Goal: Find specific page/section

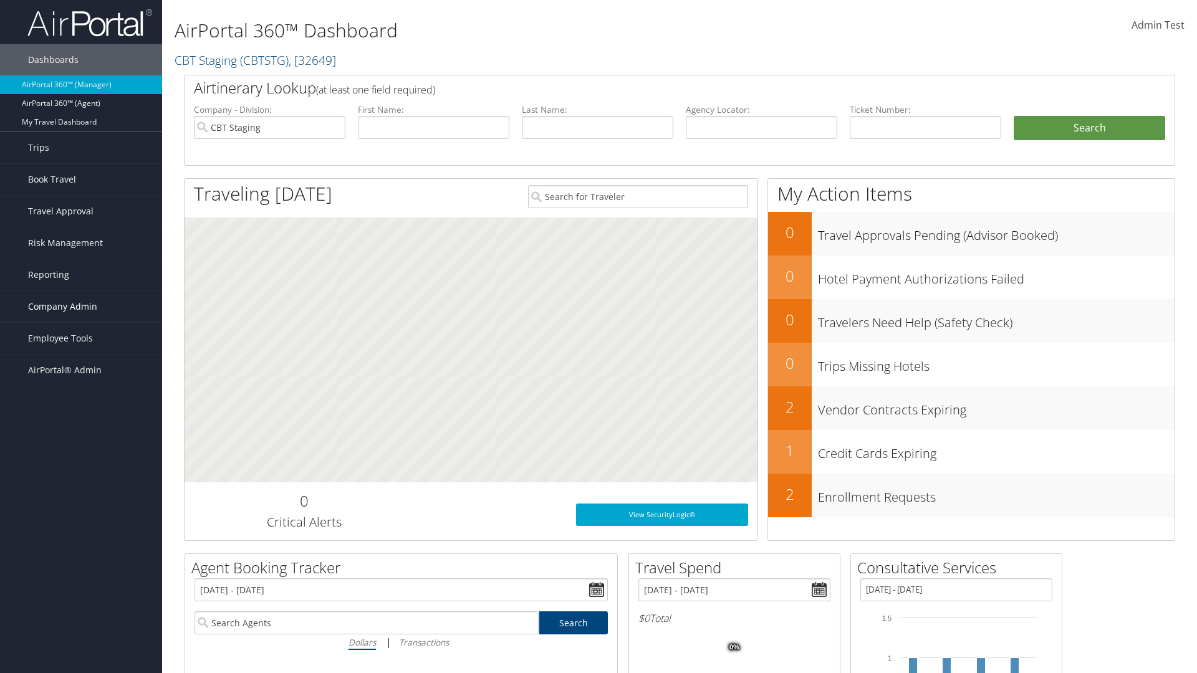
click at [81, 307] on span "Company Admin" at bounding box center [62, 306] width 69 height 31
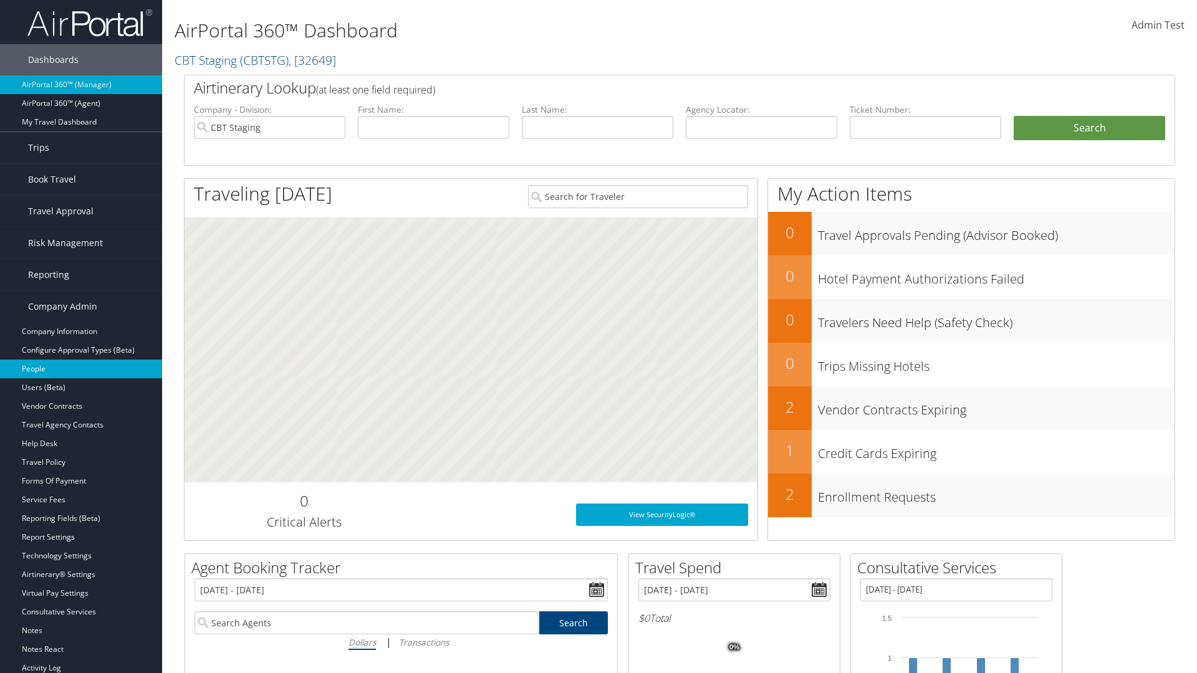
click at [81, 369] on link "People" at bounding box center [81, 369] width 162 height 19
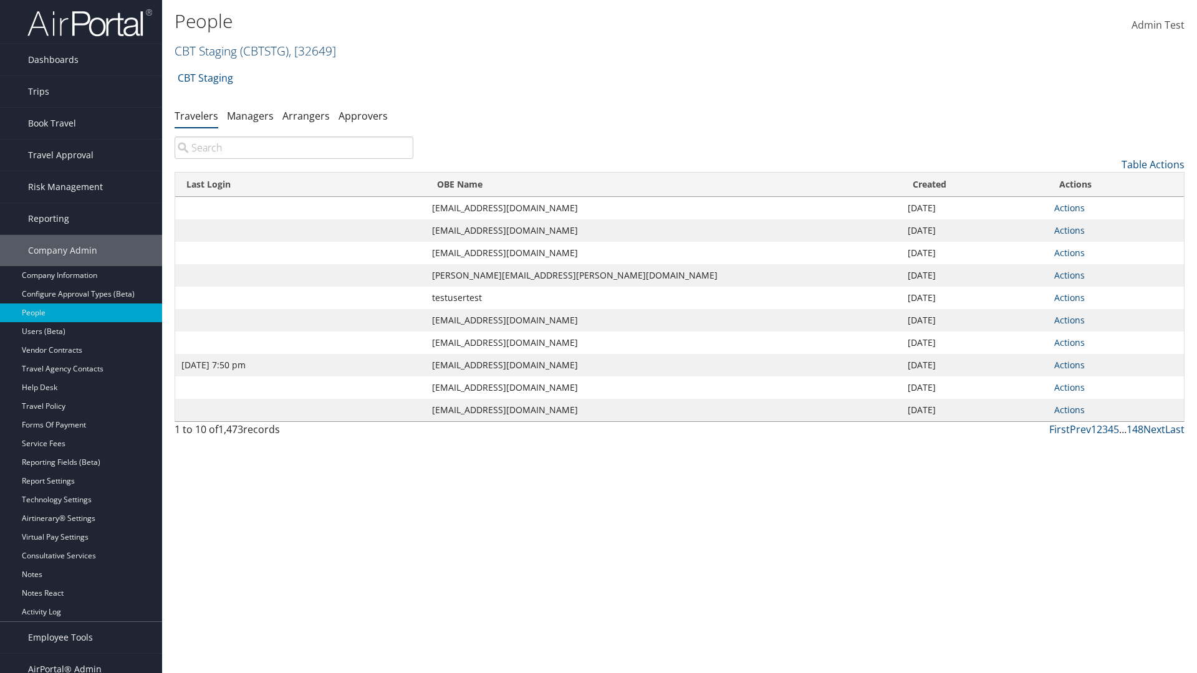
click at [206, 50] on link "CBT Staging ( CBTSTG ) , [ 32649 ]" at bounding box center [255, 50] width 161 height 17
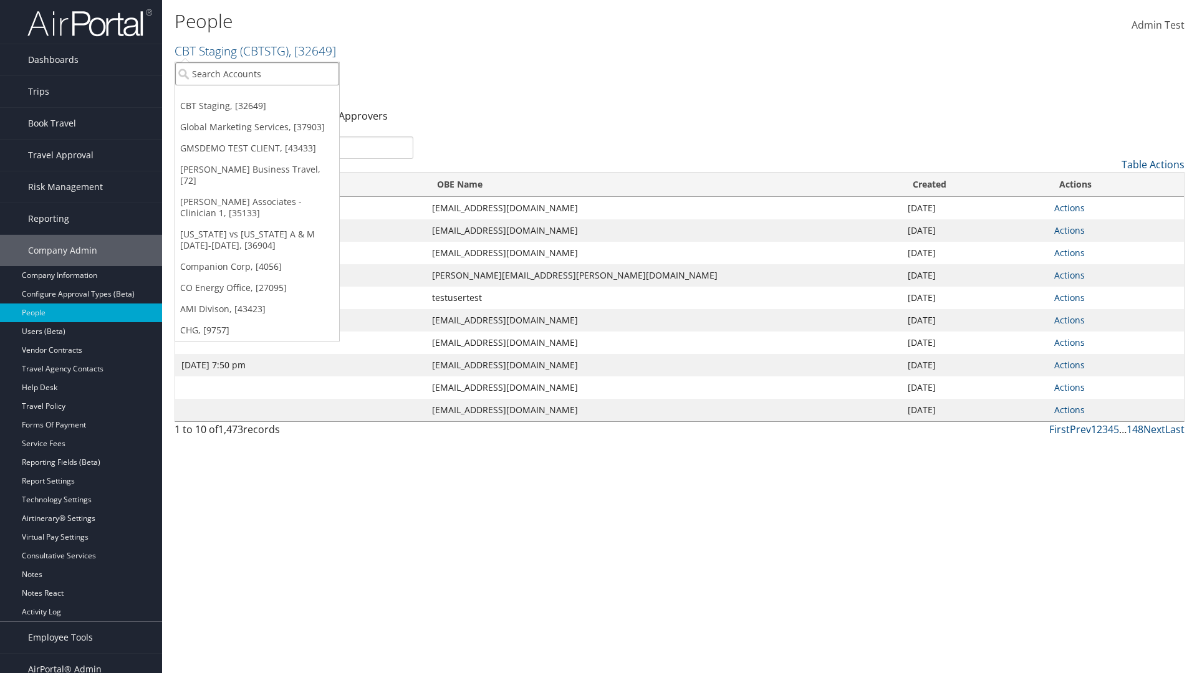
click at [257, 74] on input "search" at bounding box center [257, 73] width 164 height 23
type input "Global Marketing Services"
click at [269, 97] on div "Global Marketing Services (301946), [37903]" at bounding box center [268, 96] width 201 height 11
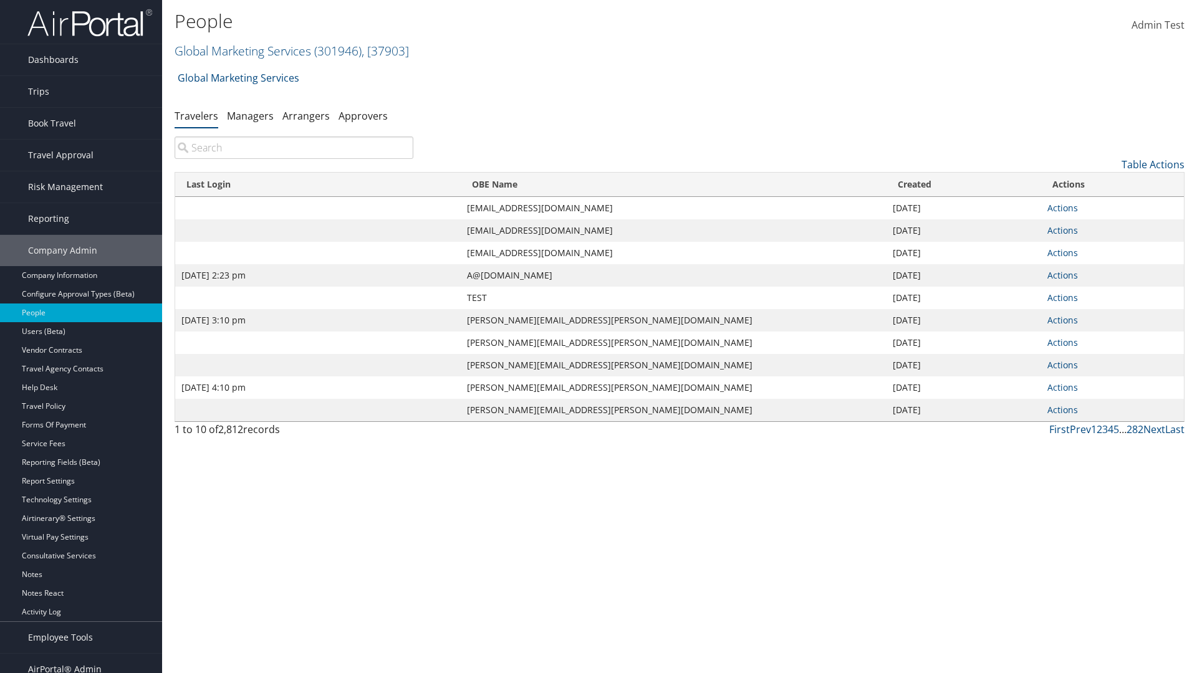
click at [294, 148] on input "search" at bounding box center [294, 147] width 239 height 22
type input "[DATE] 2:23 pm"
